Goal: Check status: Check status

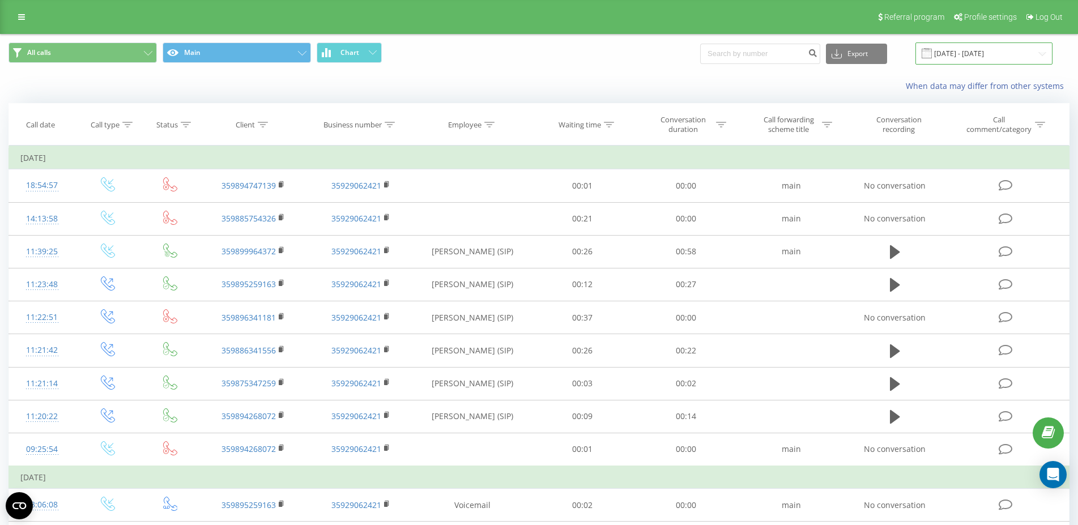
click at [1002, 53] on input "[DATE] - [DATE]" at bounding box center [984, 53] width 137 height 22
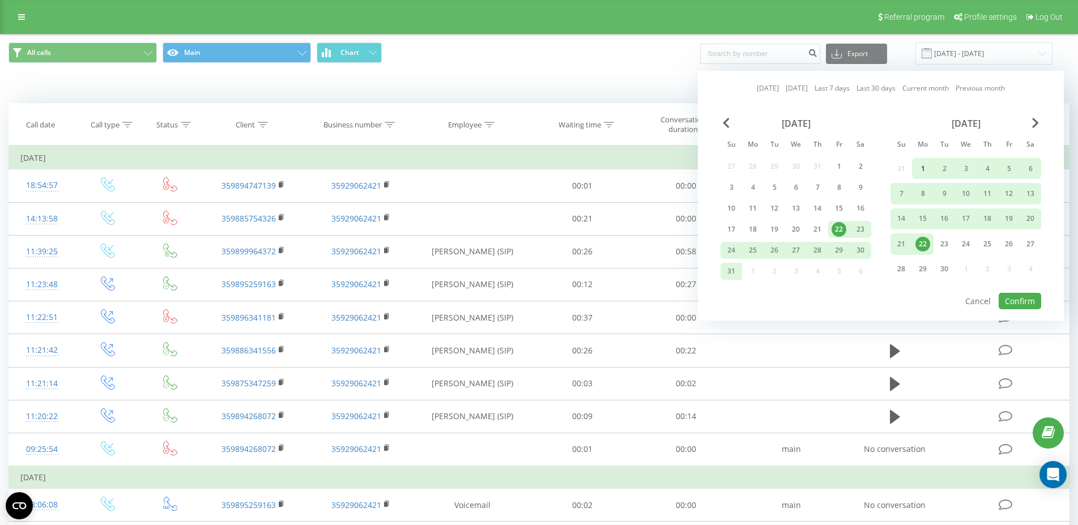
click at [928, 169] on div "1" at bounding box center [923, 168] width 15 height 15
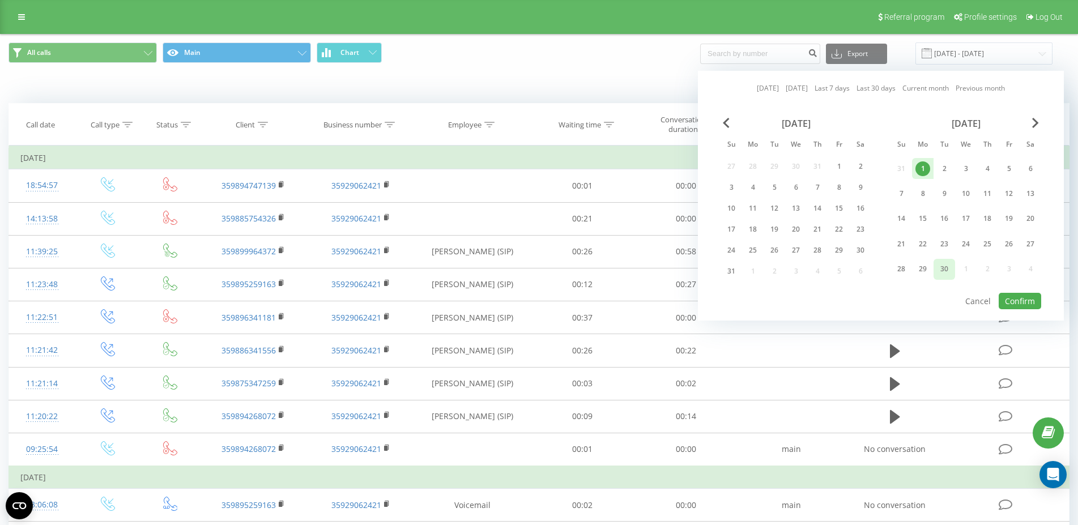
click at [947, 274] on div "30" at bounding box center [944, 269] width 15 height 15
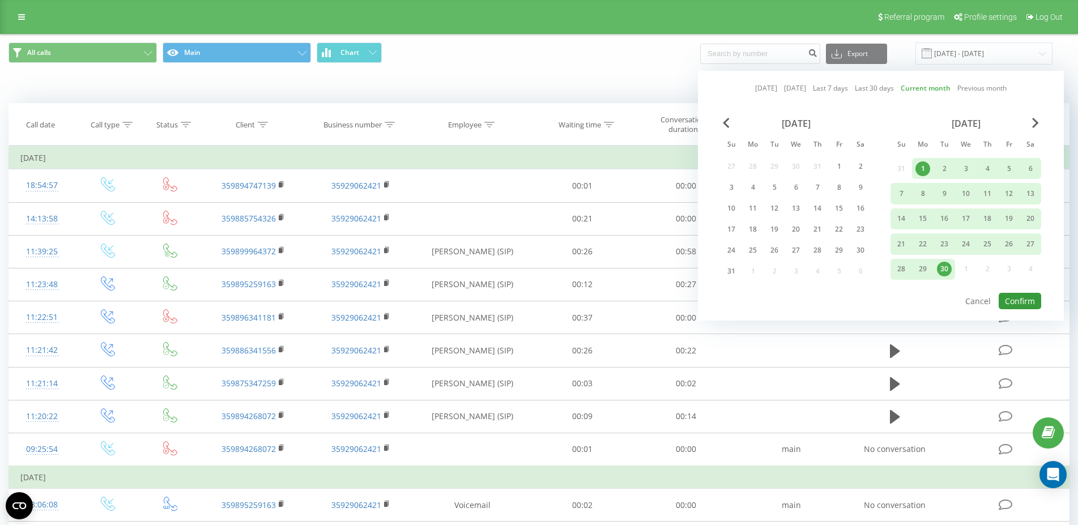
click at [1031, 303] on button "Confirm" at bounding box center [1020, 301] width 42 height 16
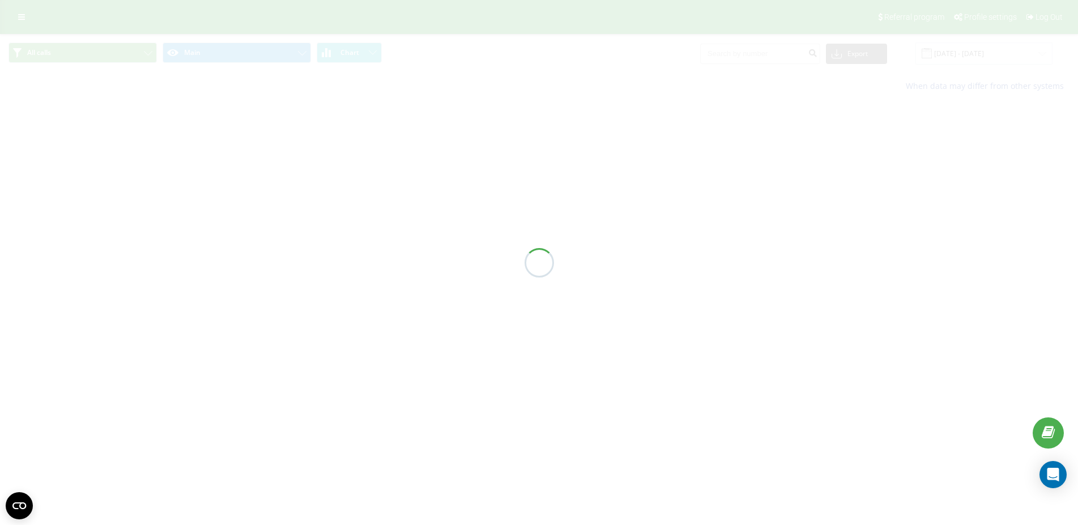
type input "[DATE] - [DATE]"
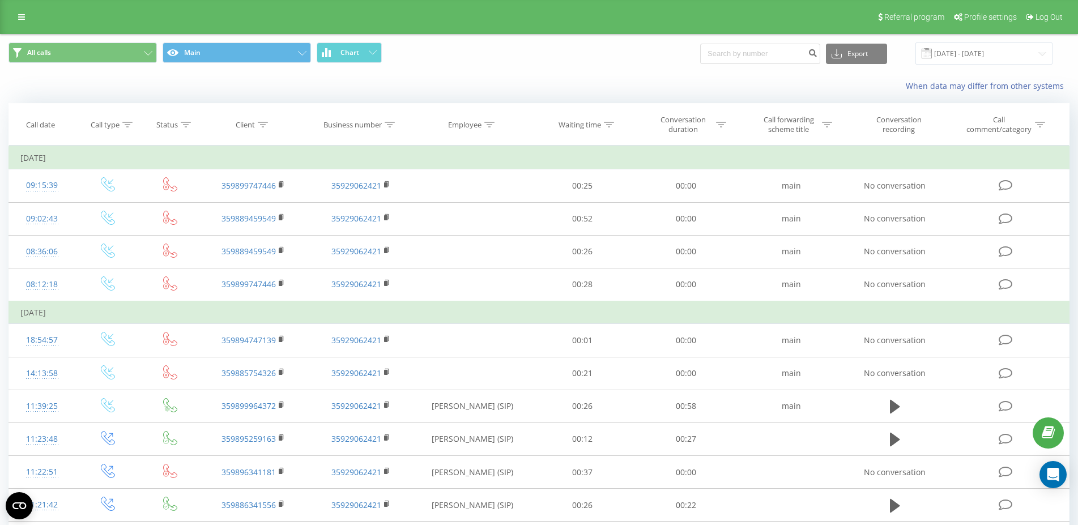
click at [580, 30] on div "Referral program Profile settings Log Out" at bounding box center [539, 17] width 1078 height 34
click at [579, 53] on div "All calls Main Chart Export .csv .xls .xlsx [DATE] - [DATE]" at bounding box center [538, 53] width 1061 height 22
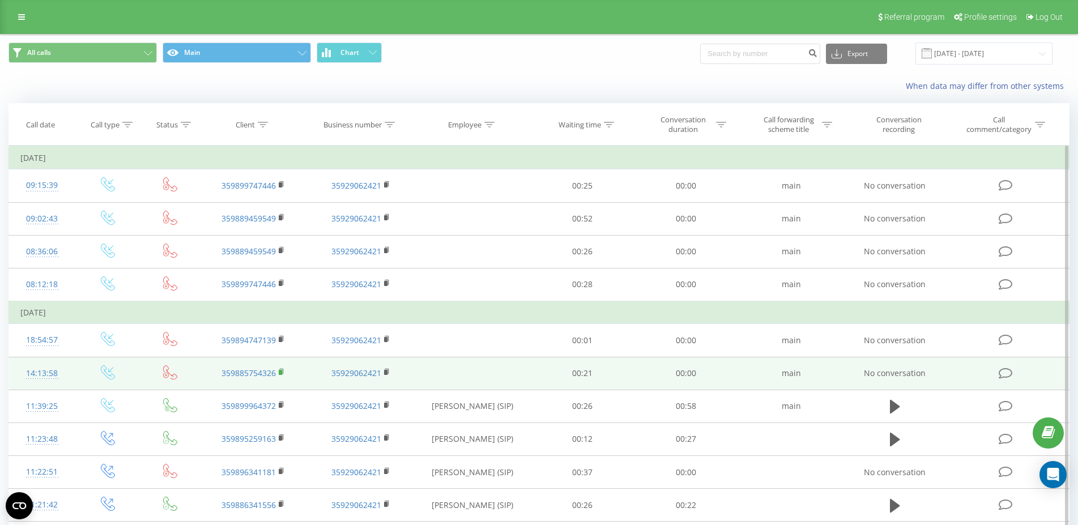
click at [284, 373] on icon at bounding box center [282, 372] width 6 height 8
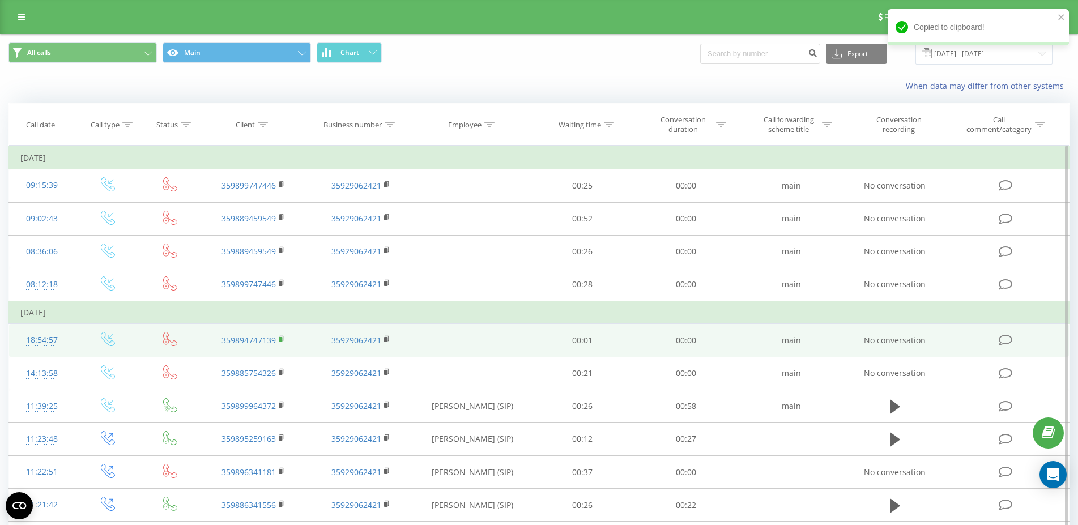
click at [281, 342] on rect at bounding box center [280, 339] width 3 height 5
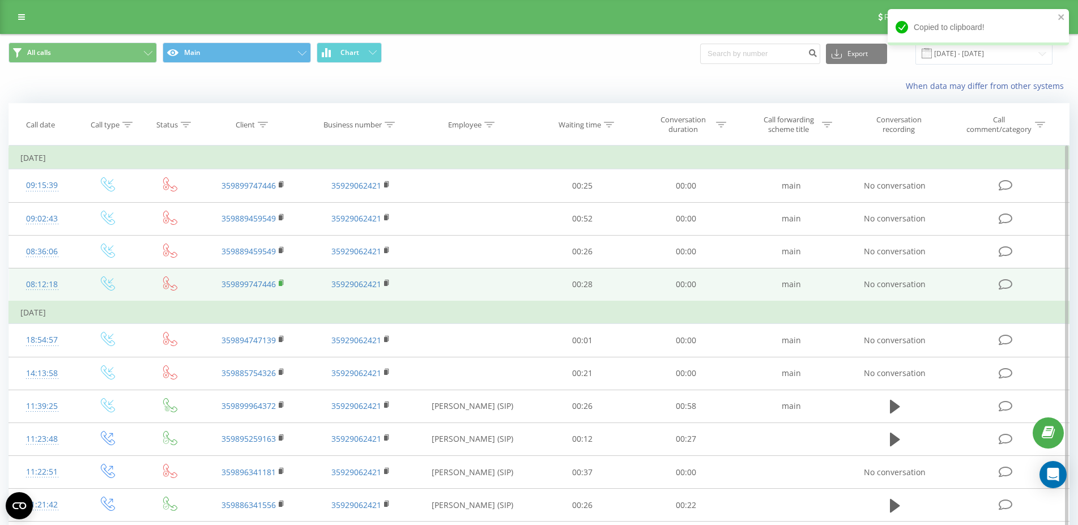
click at [282, 284] on rect at bounding box center [280, 283] width 3 height 5
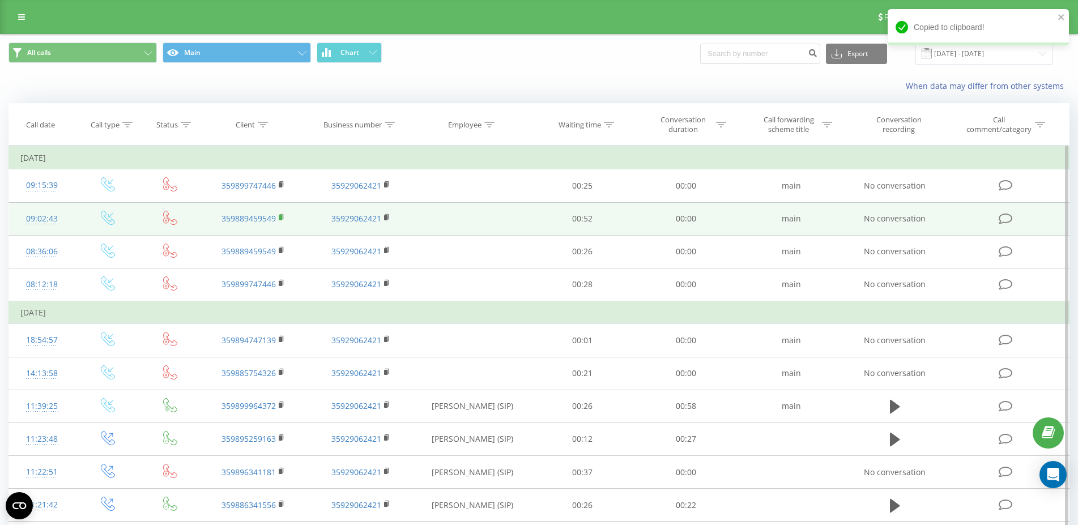
click at [280, 215] on icon at bounding box center [281, 216] width 4 height 5
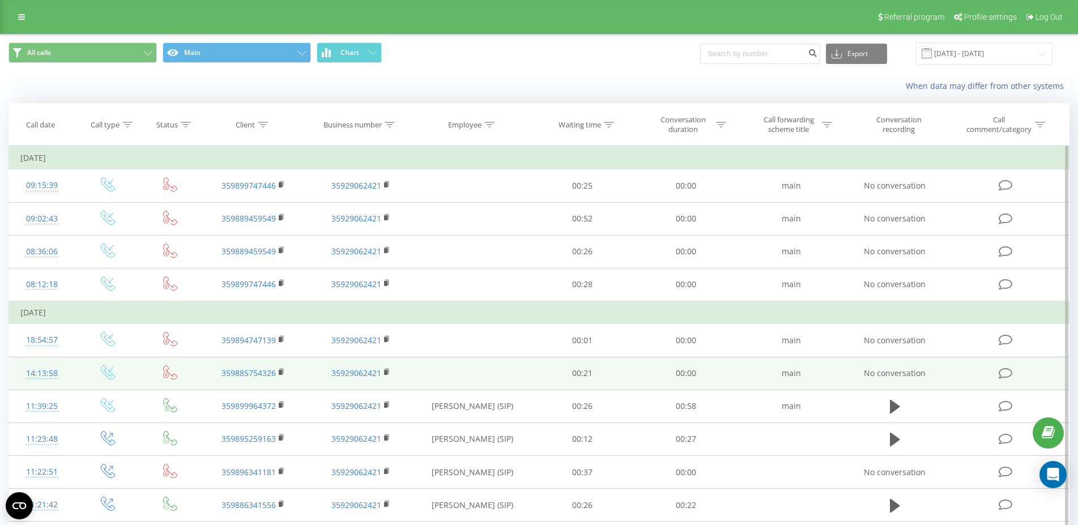
click at [278, 374] on td "359885754326" at bounding box center [253, 373] width 108 height 33
click at [281, 374] on rect at bounding box center [280, 372] width 3 height 5
